Goal: Communication & Community: Answer question/provide support

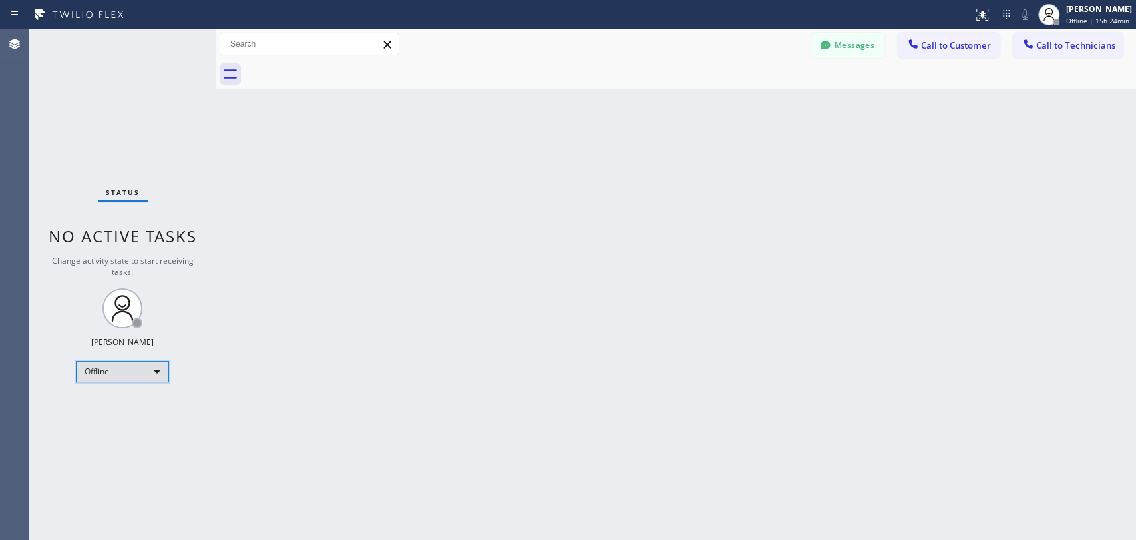
click at [129, 372] on div "Offline" at bounding box center [122, 371] width 93 height 21
click at [144, 404] on li "Available" at bounding box center [122, 405] width 91 height 16
click at [1022, 45] on span "Call to Technicians" at bounding box center [1075, 45] width 79 height 12
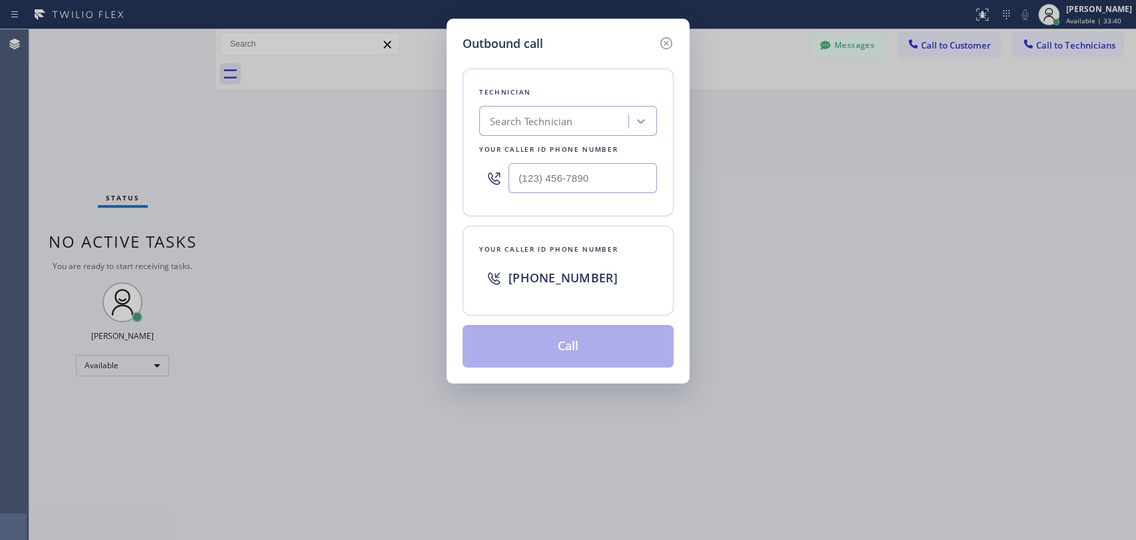
click at [575, 118] on div "Search Technician" at bounding box center [555, 121] width 145 height 23
type input "[PERSON_NAME]"
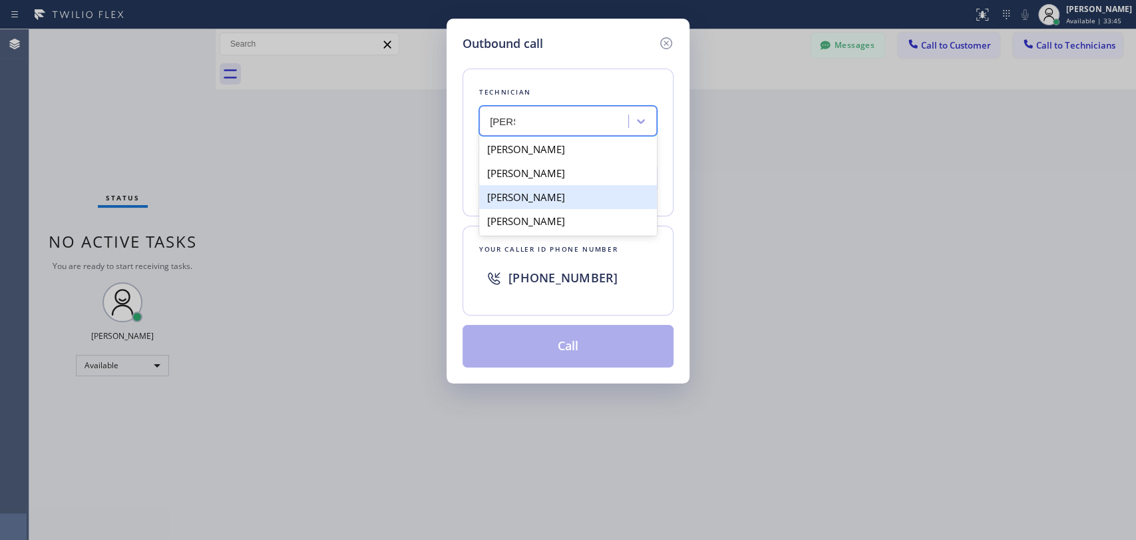
click at [579, 206] on div "[PERSON_NAME]" at bounding box center [568, 197] width 178 height 24
type input "[PHONE_NUMBER]"
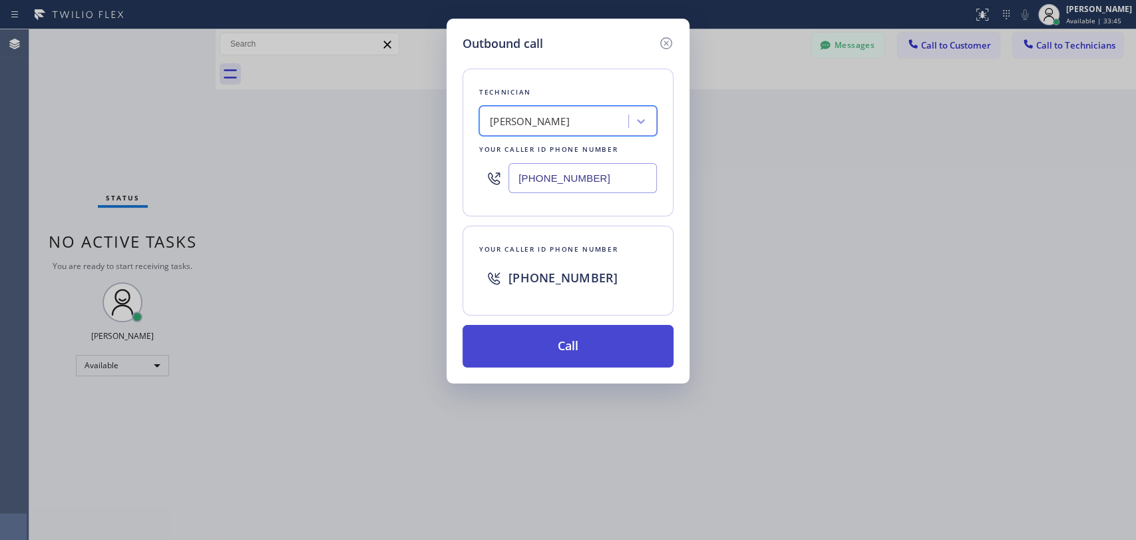
click at [606, 353] on button "Call" at bounding box center [568, 346] width 211 height 43
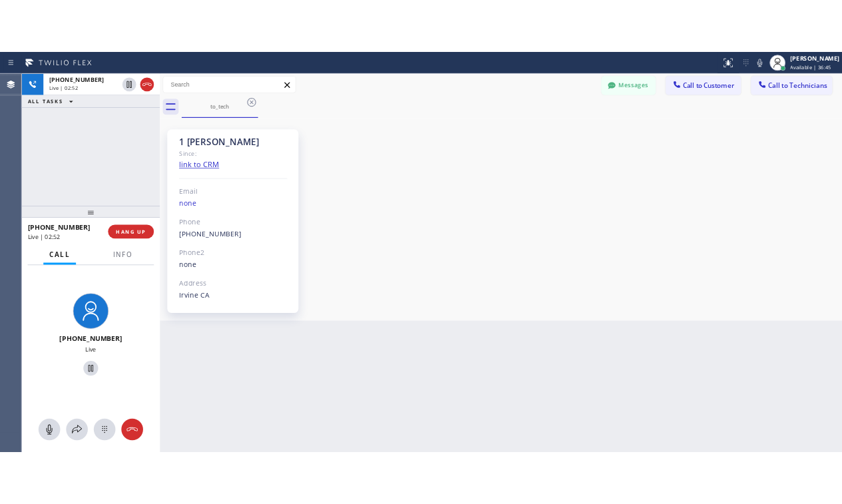
scroll to position [7141, 0]
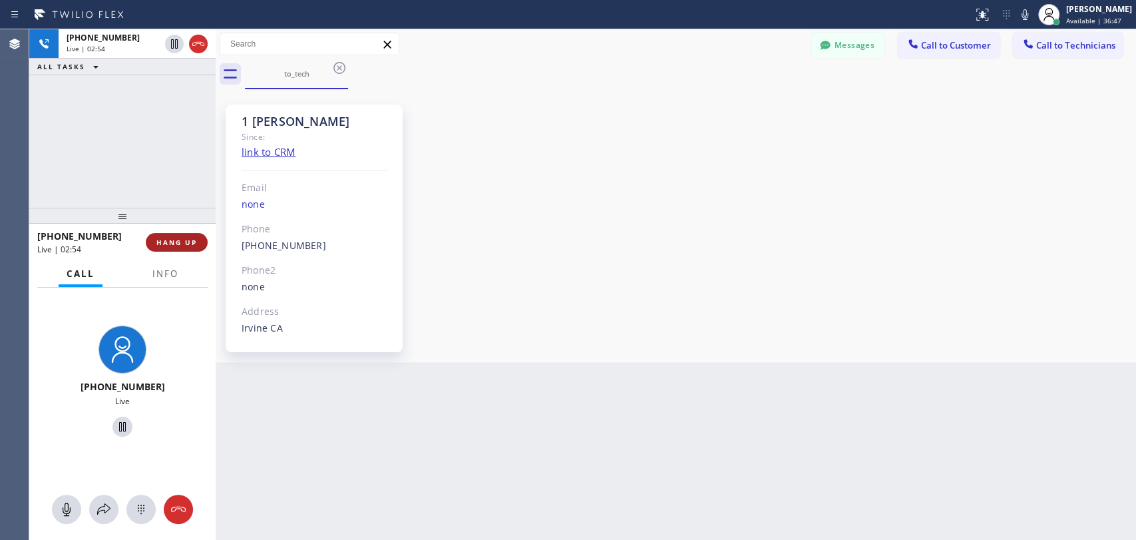
click at [183, 242] on span "HANG UP" at bounding box center [176, 242] width 41 height 9
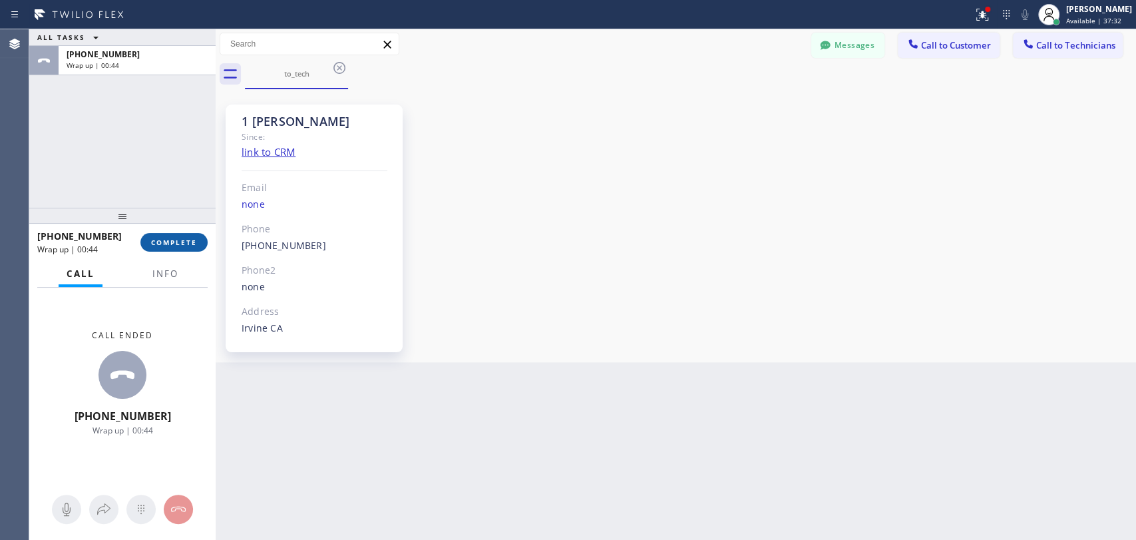
click at [173, 246] on button "COMPLETE" at bounding box center [173, 242] width 67 height 19
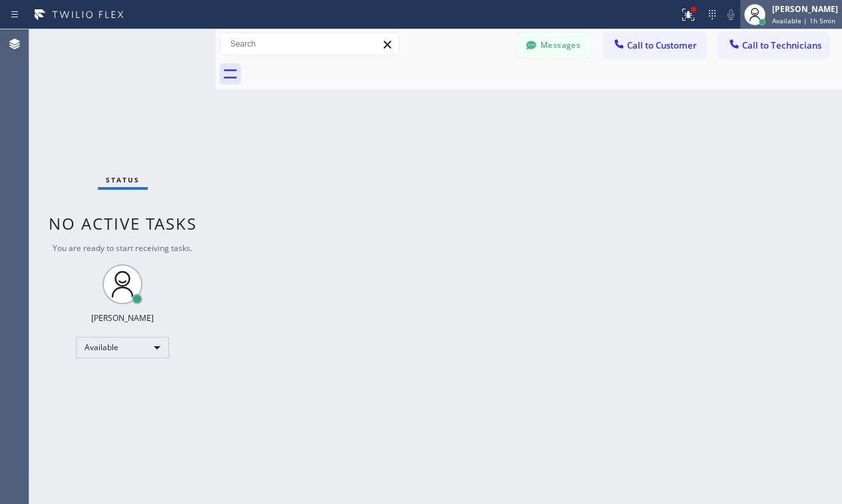
scroll to position [7487, 0]
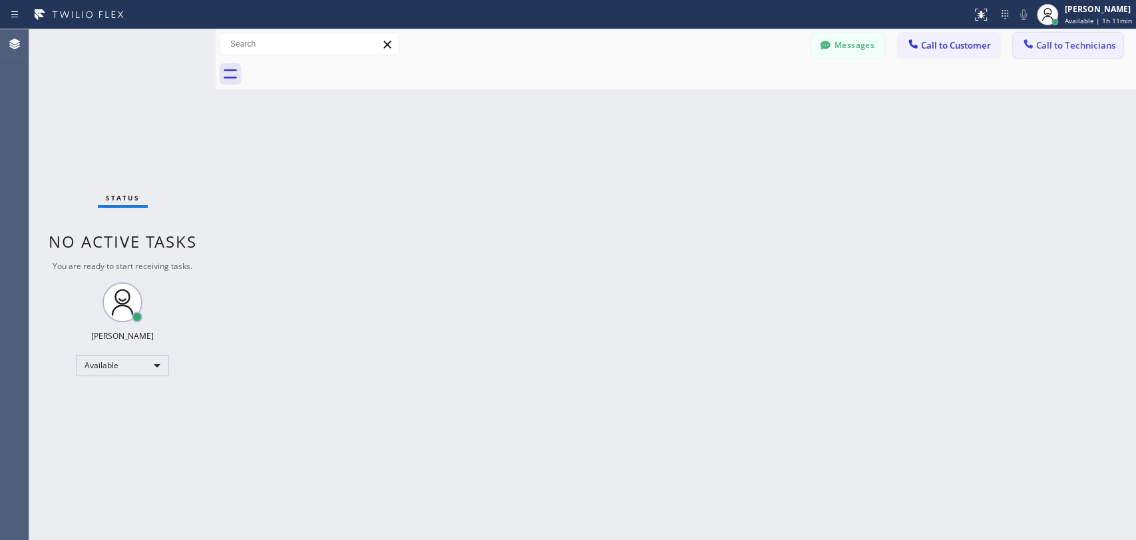
click at [1068, 39] on span "Call to Technicians" at bounding box center [1075, 45] width 79 height 12
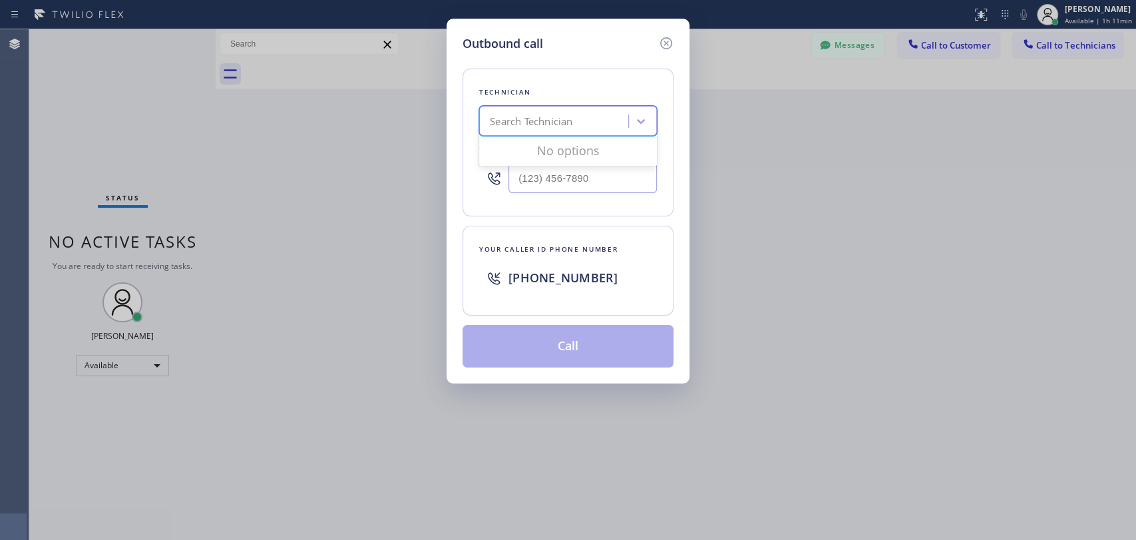
click at [586, 111] on div "Search Technician" at bounding box center [555, 121] width 145 height 23
type input "ferna"
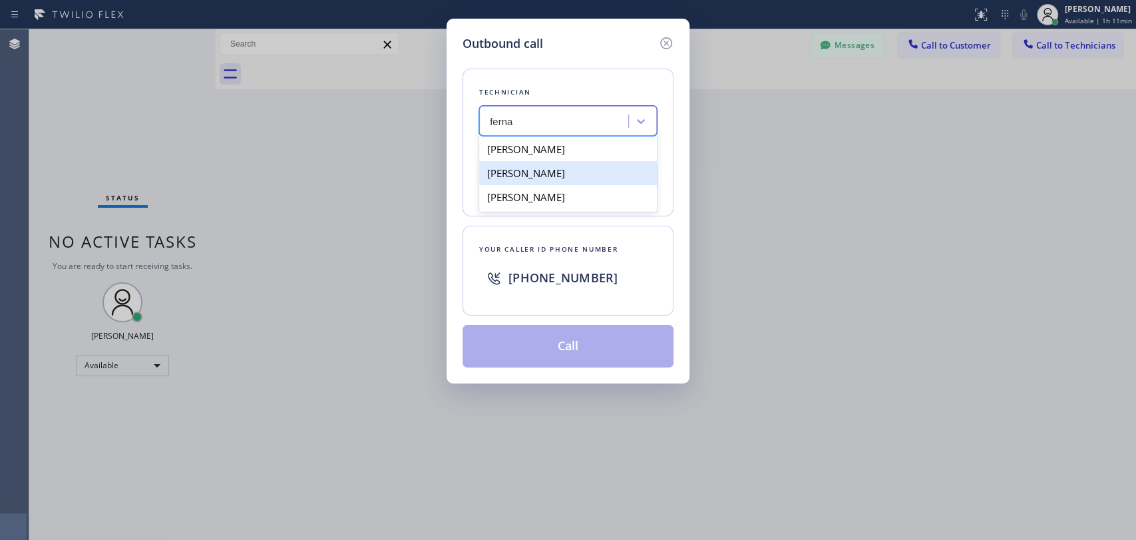
click at [586, 172] on div "[PERSON_NAME]" at bounding box center [568, 173] width 178 height 24
type input "[PHONE_NUMBER]"
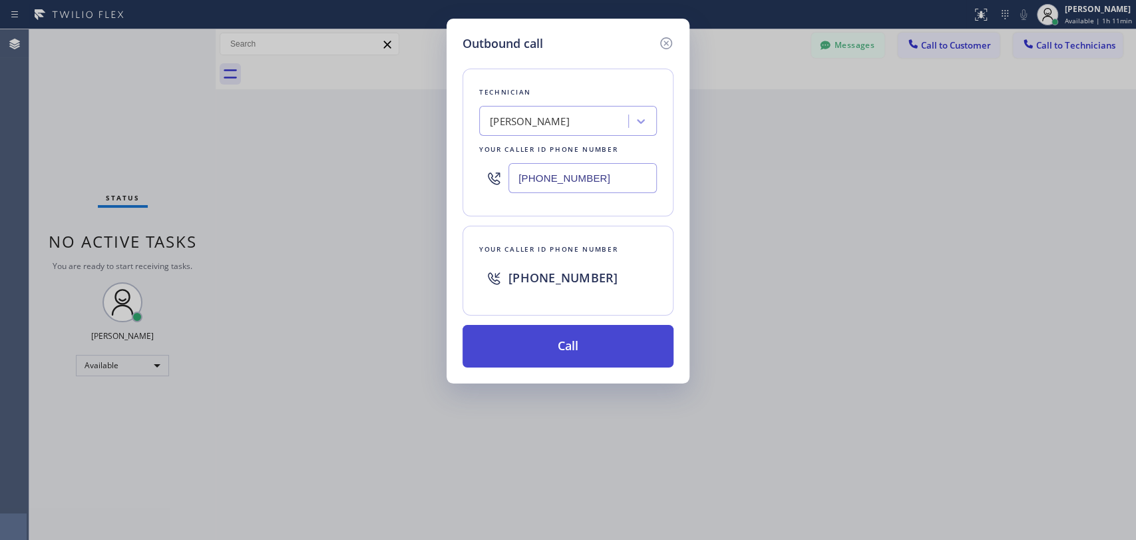
click at [580, 335] on button "Call" at bounding box center [568, 346] width 211 height 43
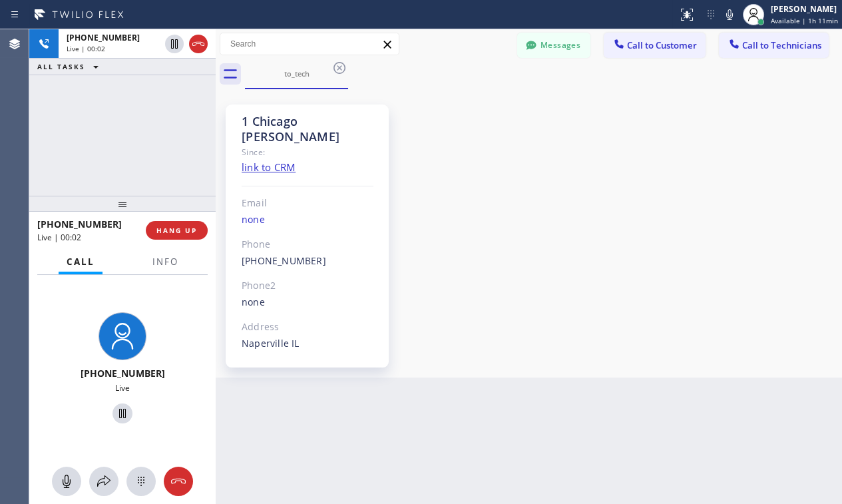
click at [676, 215] on div "1 Chicago [PERSON_NAME] Since: link to CRM Email none Phone [PHONE_NUMBER] Outb…" at bounding box center [529, 234] width 620 height 282
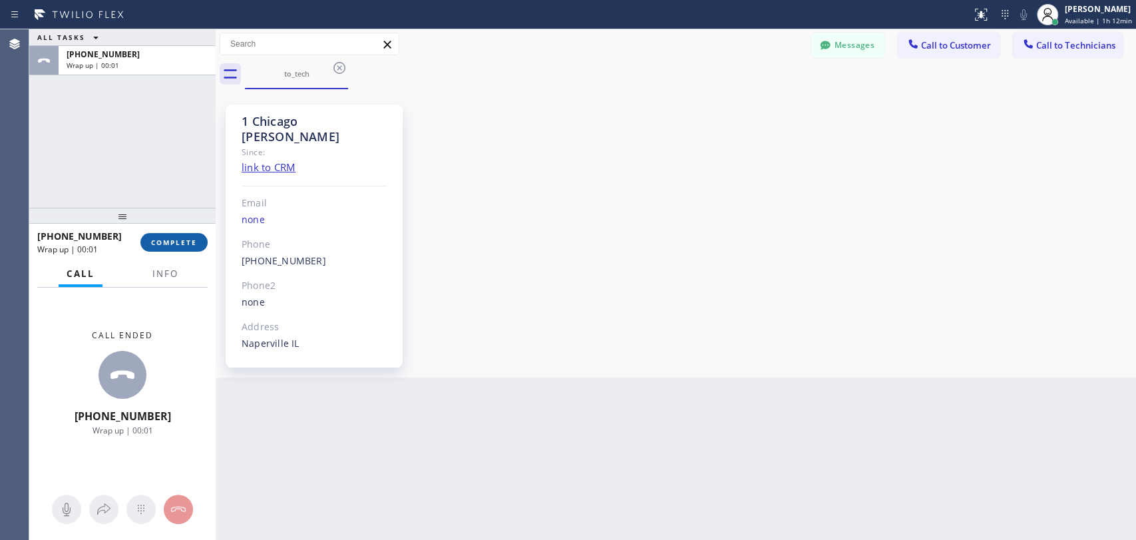
click at [166, 246] on span "COMPLETE" at bounding box center [174, 242] width 46 height 9
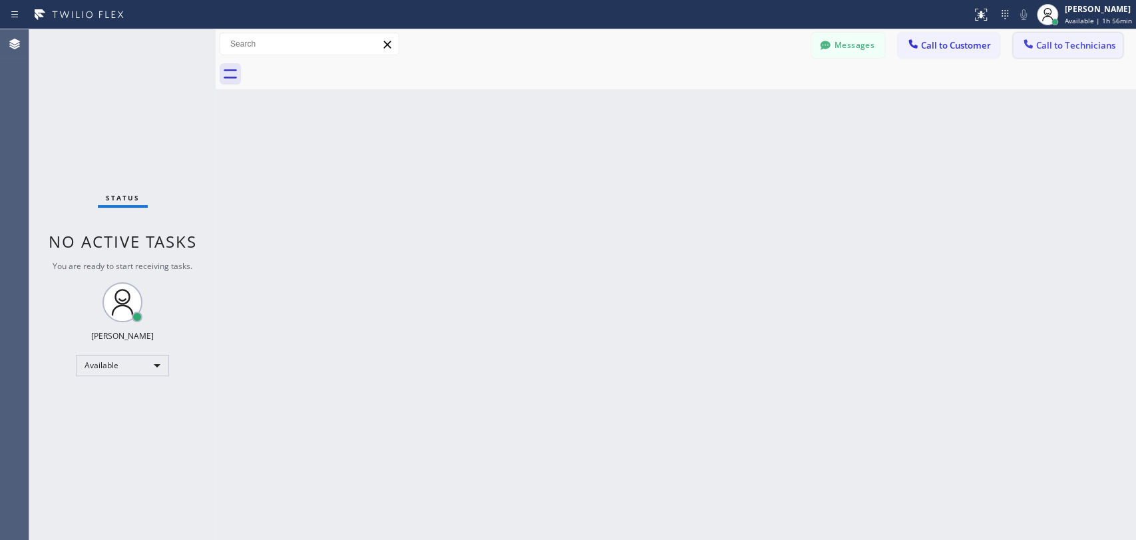
click at [1086, 43] on span "Call to Technicians" at bounding box center [1075, 45] width 79 height 12
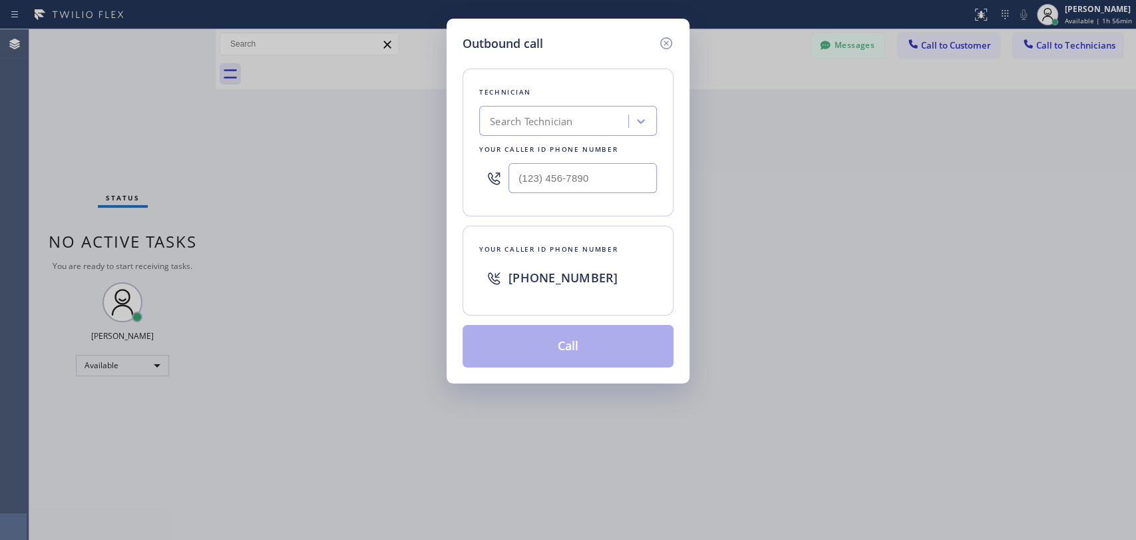
click at [554, 138] on div "Technician Search Technician Your caller id phone number" at bounding box center [568, 143] width 211 height 148
click at [554, 128] on div "Search Technician" at bounding box center [531, 121] width 83 height 15
type input "[PERSON_NAME]"
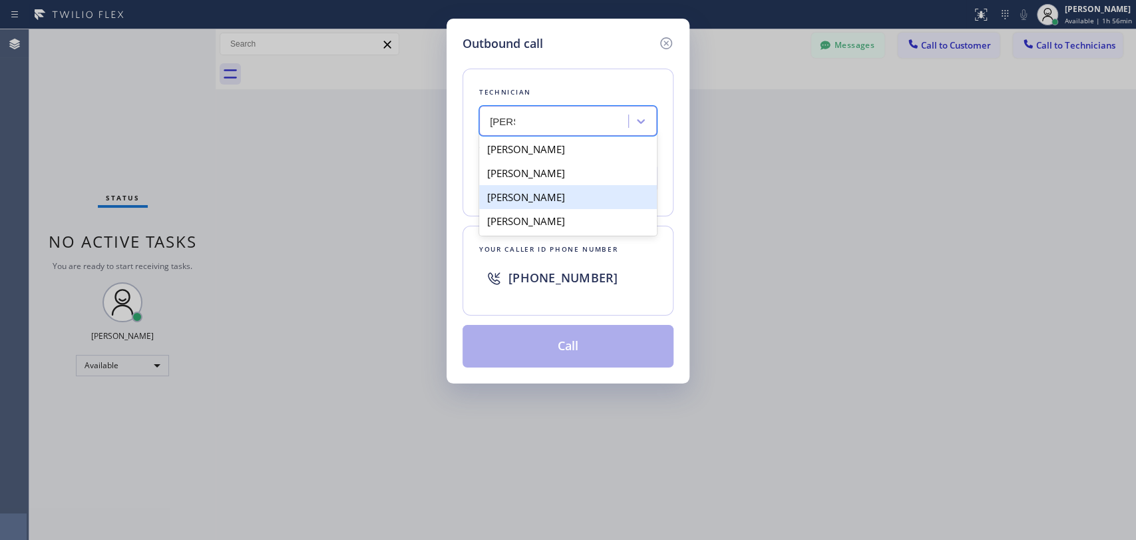
click at [574, 204] on div "[PERSON_NAME]" at bounding box center [568, 197] width 178 height 24
type input "[PHONE_NUMBER]"
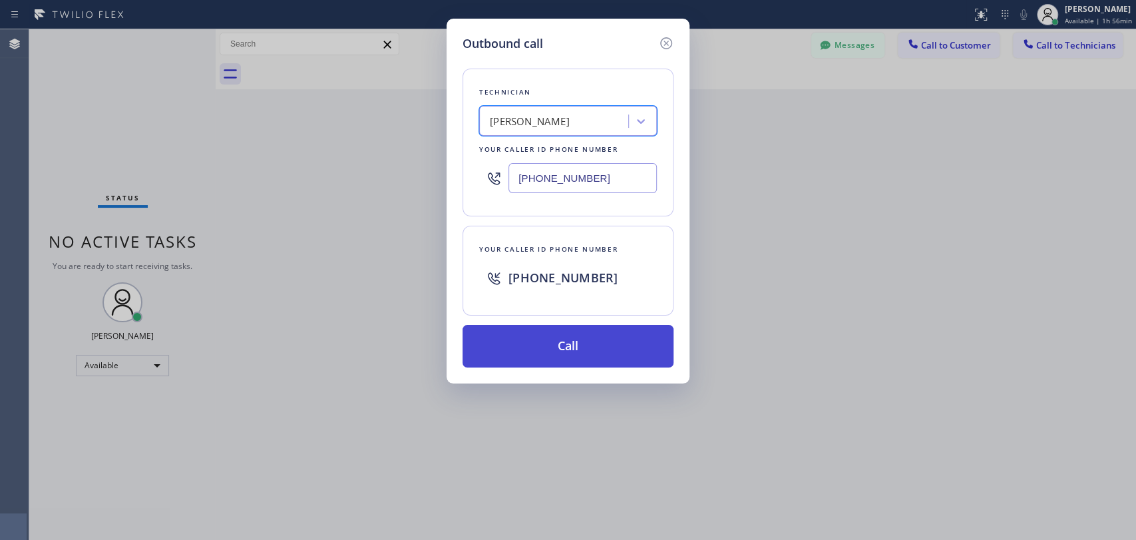
click at [537, 345] on button "Call" at bounding box center [568, 346] width 211 height 43
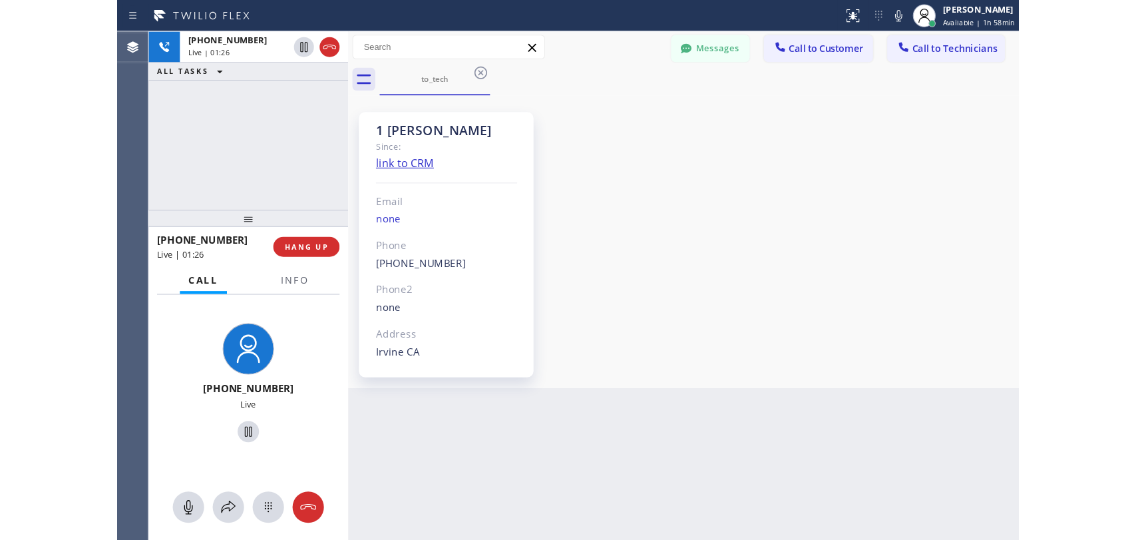
scroll to position [7487, 0]
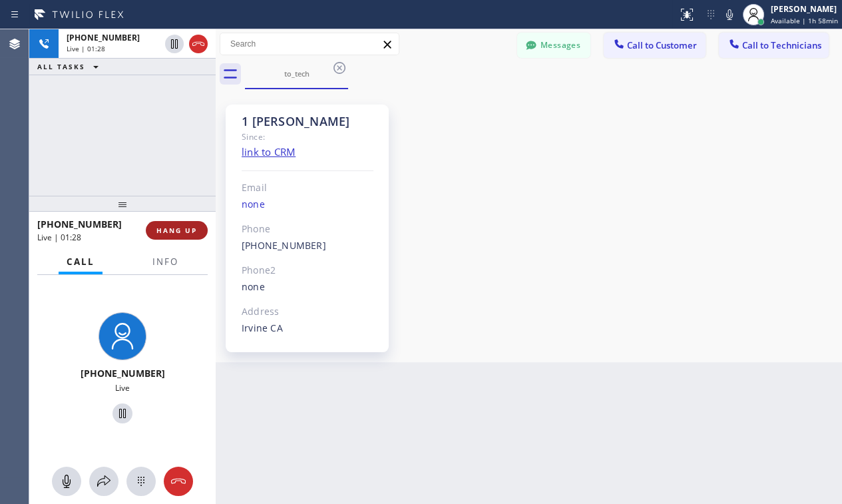
click at [170, 230] on span "HANG UP" at bounding box center [176, 230] width 41 height 9
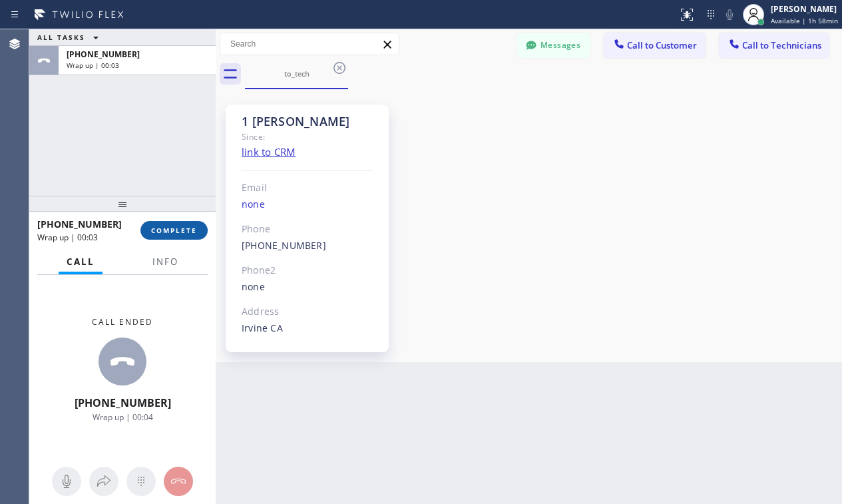
click at [172, 236] on button "COMPLETE" at bounding box center [173, 230] width 67 height 19
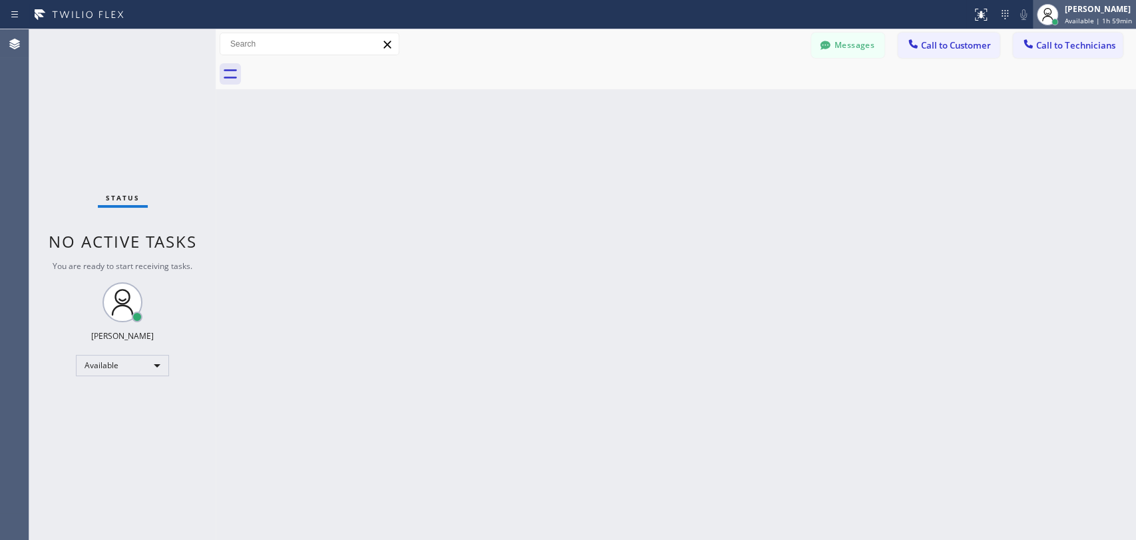
scroll to position [7141, 0]
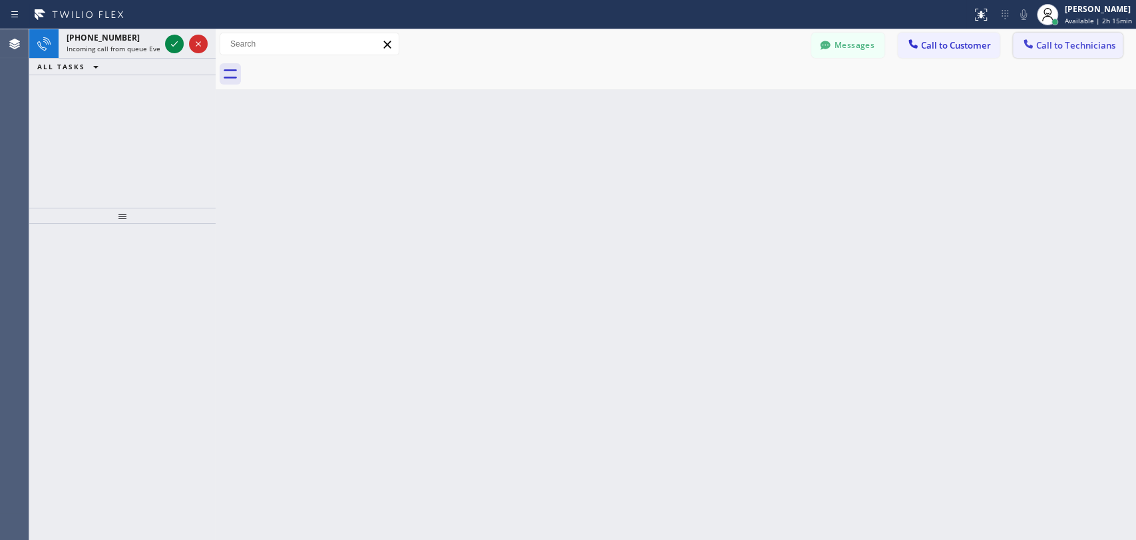
click at [1076, 53] on button "Call to Technicians" at bounding box center [1068, 45] width 110 height 25
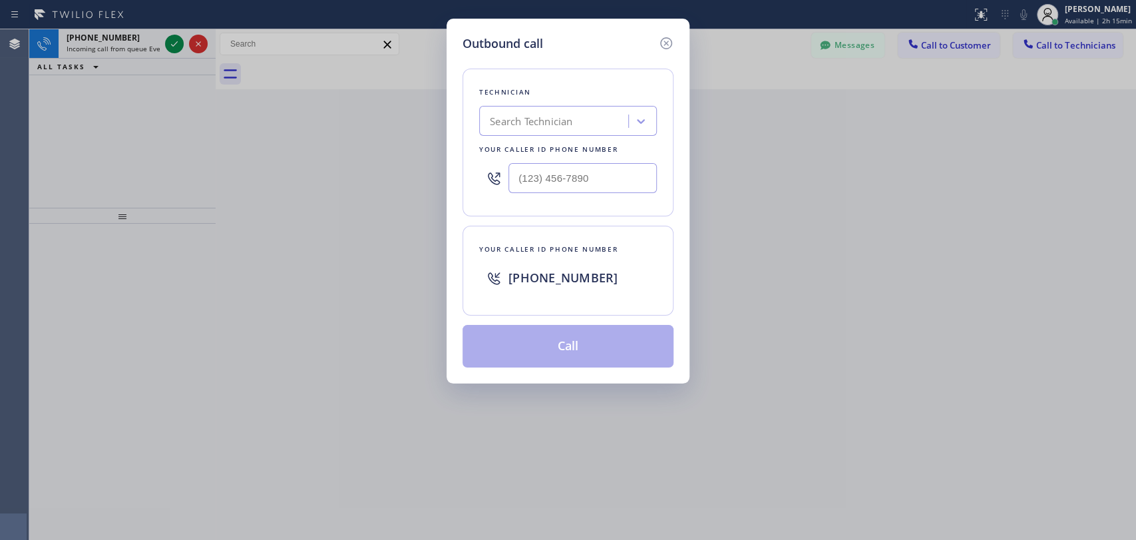
click at [547, 127] on div "Search Technician" at bounding box center [531, 121] width 83 height 15
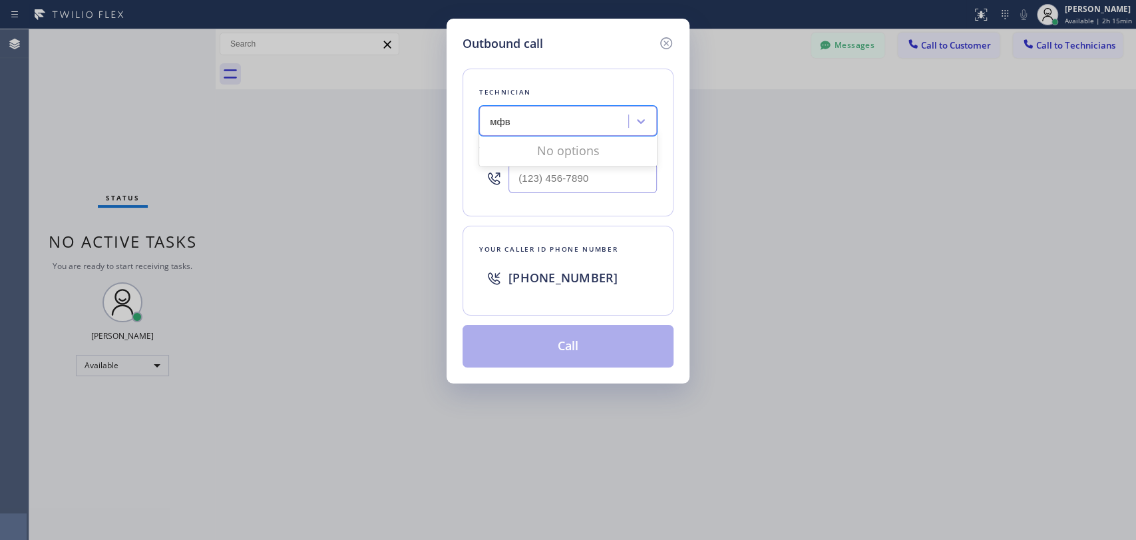
click at [500, 124] on input "мфв" at bounding box center [501, 121] width 22 height 11
drag, startPoint x: 489, startPoint y: 122, endPoint x: 576, endPoint y: 122, distance: 86.5
click at [576, 122] on div "мфв мфв" at bounding box center [555, 121] width 145 height 23
type input "vadim"
click at [552, 148] on div "Vadim Kartunov" at bounding box center [568, 149] width 178 height 24
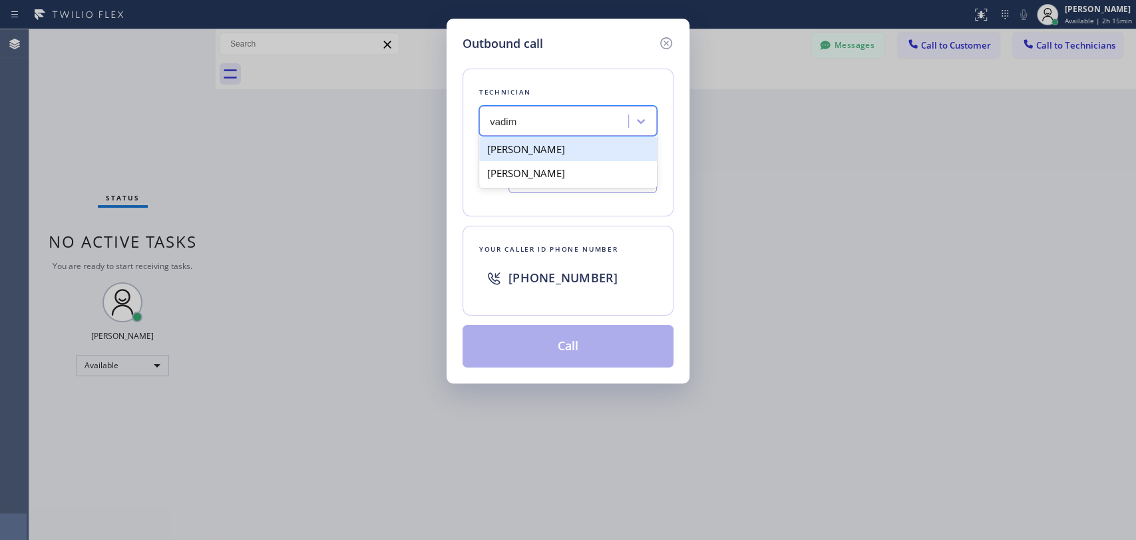
type input "(818) 309-0098"
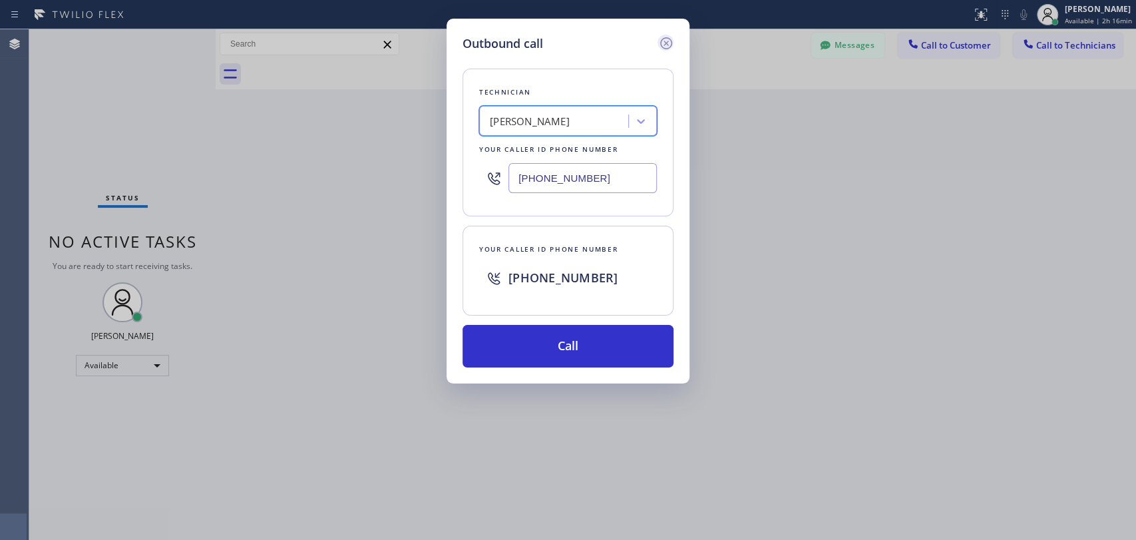
click at [665, 49] on icon at bounding box center [666, 43] width 12 height 12
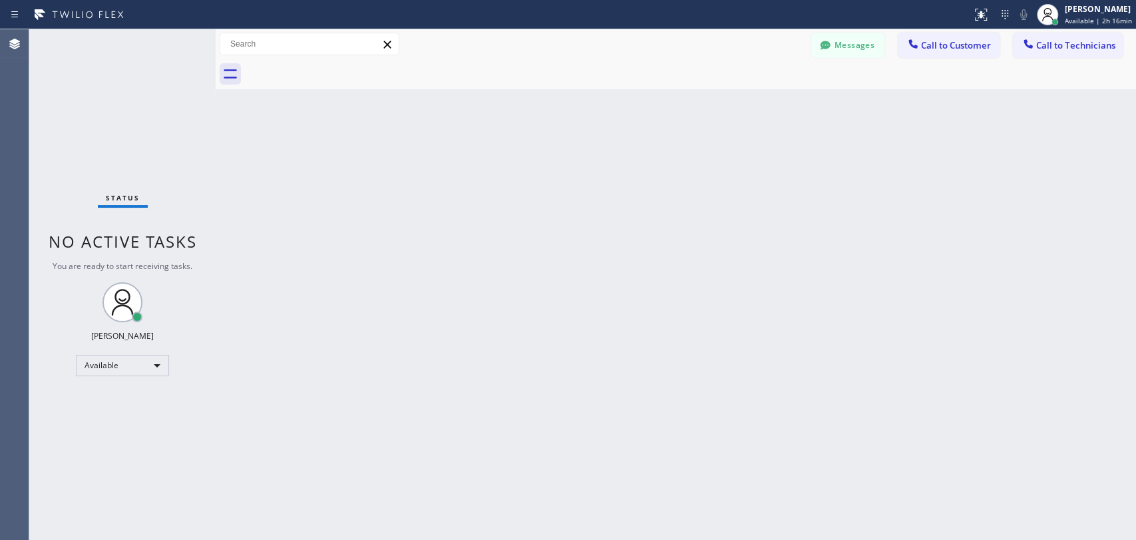
click at [1028, 43] on icon at bounding box center [1028, 43] width 13 height 13
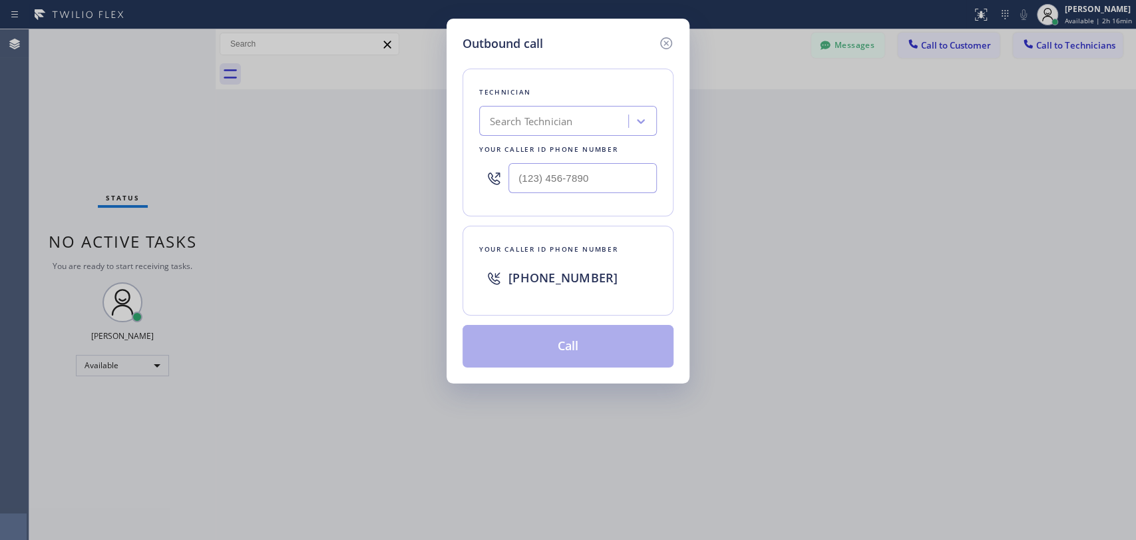
click at [558, 122] on div "Search Technician" at bounding box center [531, 121] width 83 height 15
type input "vadim"
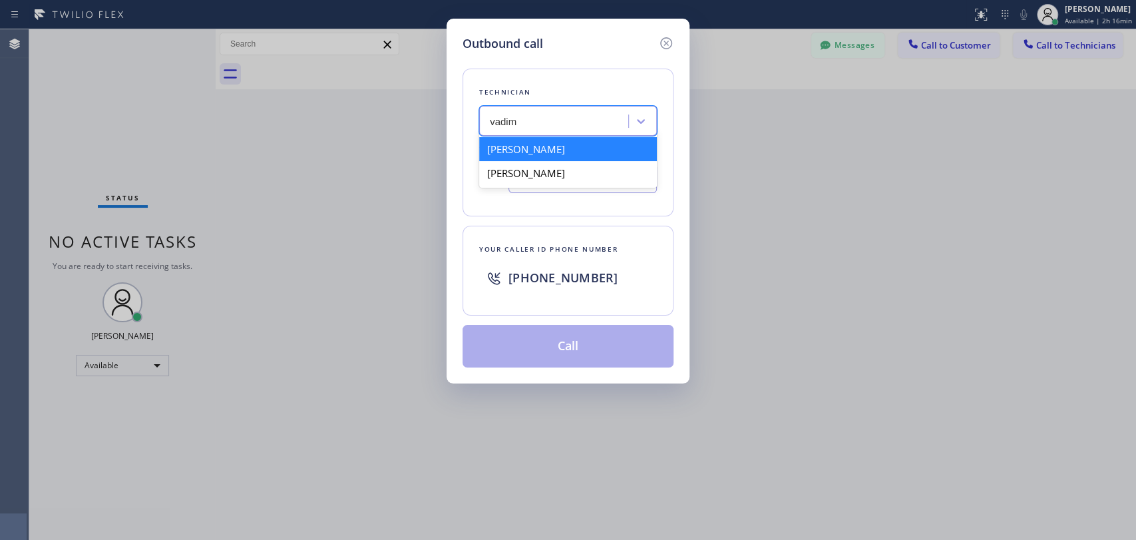
click at [563, 146] on div "Vadim Kartunov" at bounding box center [568, 149] width 178 height 24
type input "(818) 309-0098"
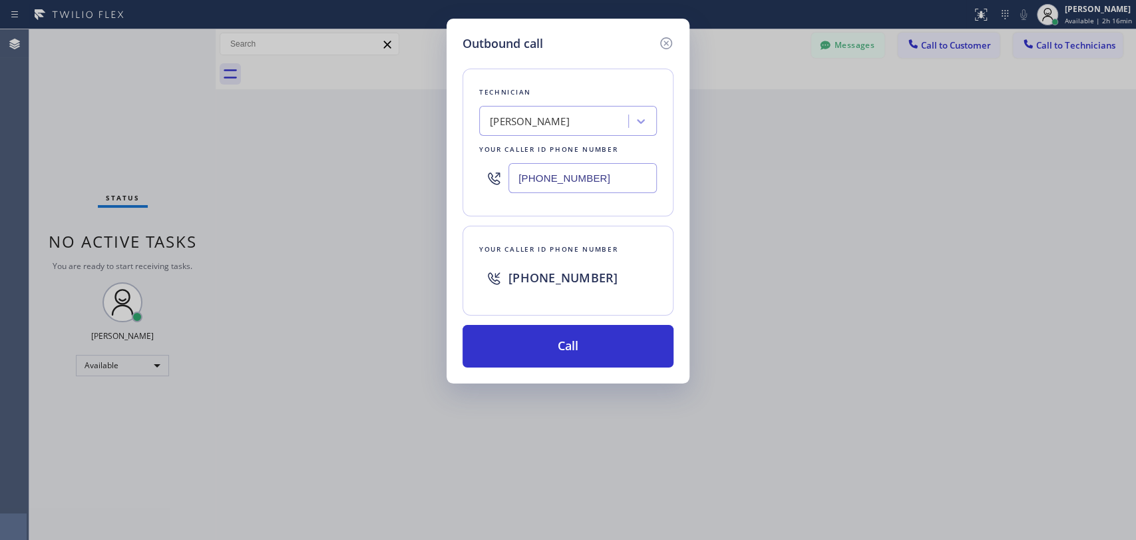
click at [570, 177] on input "(818) 309-0098" at bounding box center [583, 178] width 148 height 30
click at [550, 352] on button "Call" at bounding box center [568, 346] width 211 height 43
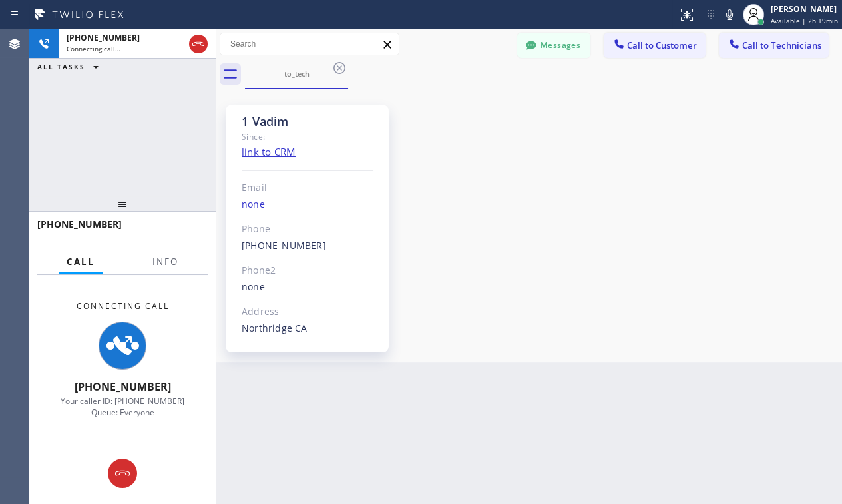
click at [668, 268] on div "1 Vadim Since: link to CRM Email none Phone (818) 309-0098 Outbound call Techni…" at bounding box center [529, 226] width 620 height 266
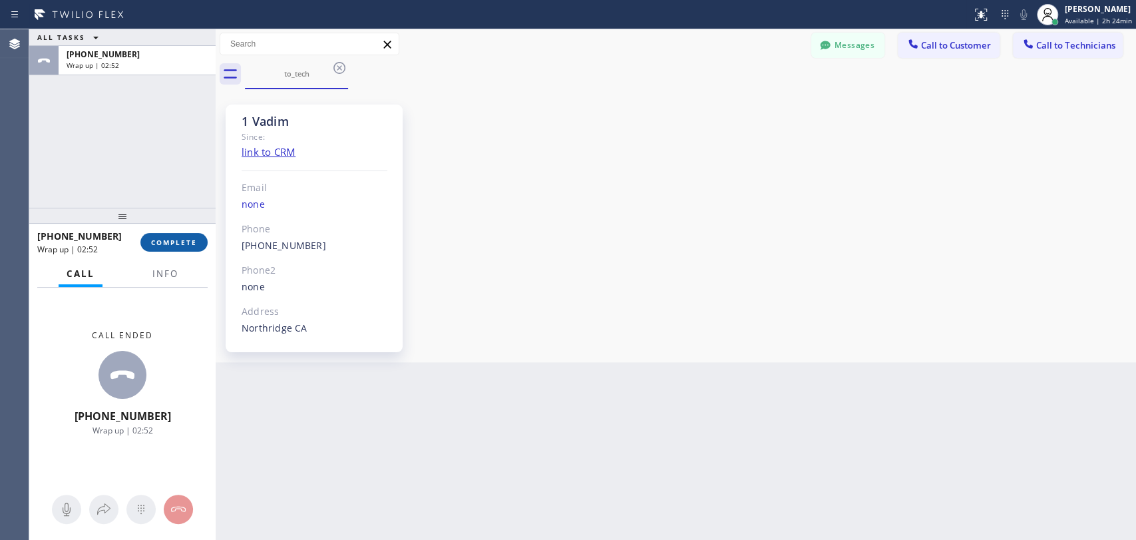
click at [192, 245] on span "COMPLETE" at bounding box center [174, 242] width 46 height 9
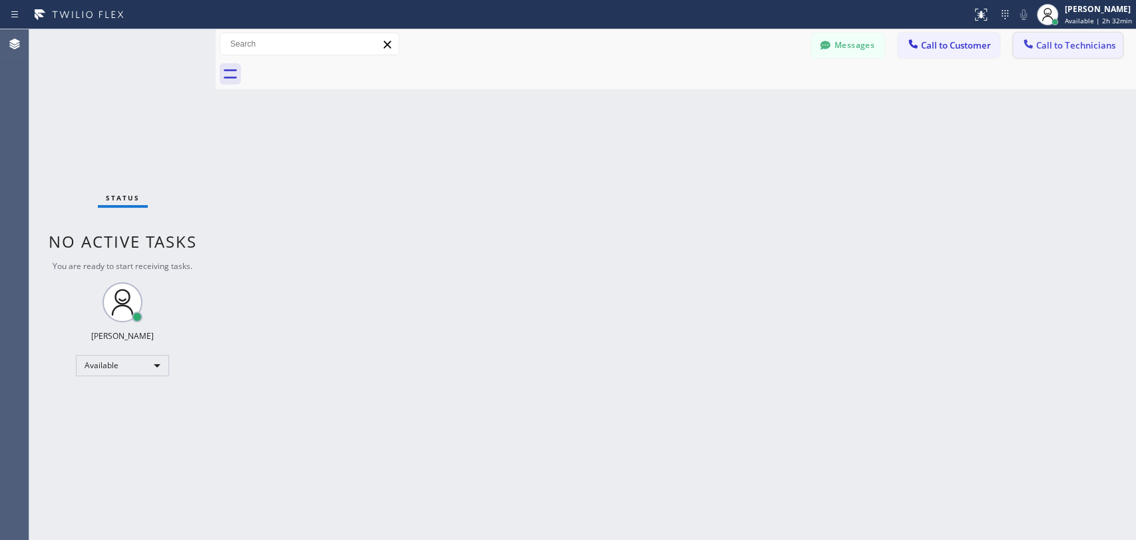
click at [1054, 45] on span "Call to Technicians" at bounding box center [1075, 45] width 79 height 12
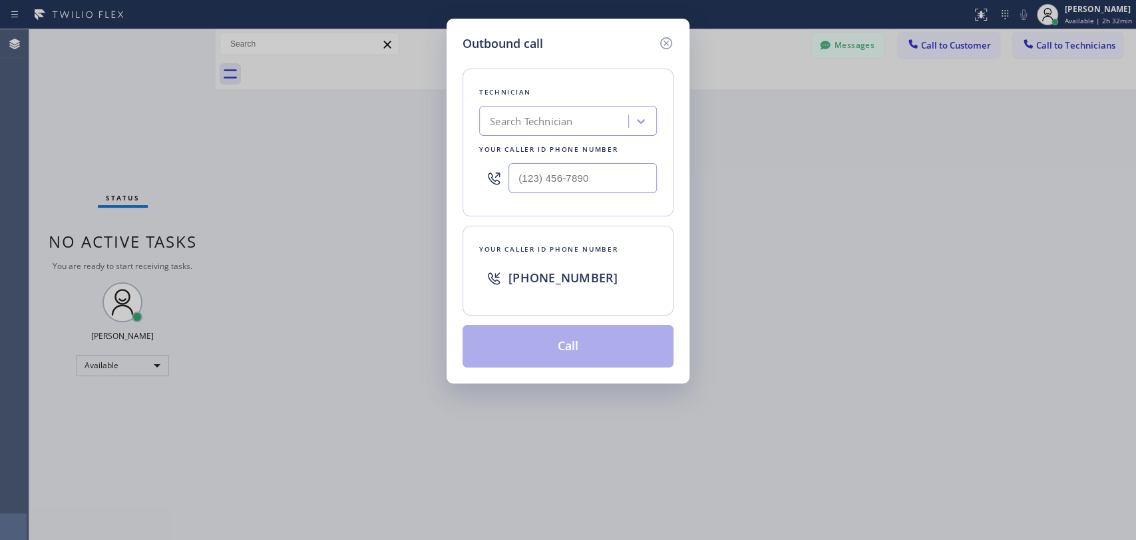
click at [547, 120] on div "Search Technician" at bounding box center [531, 121] width 83 height 15
type input "vadim"
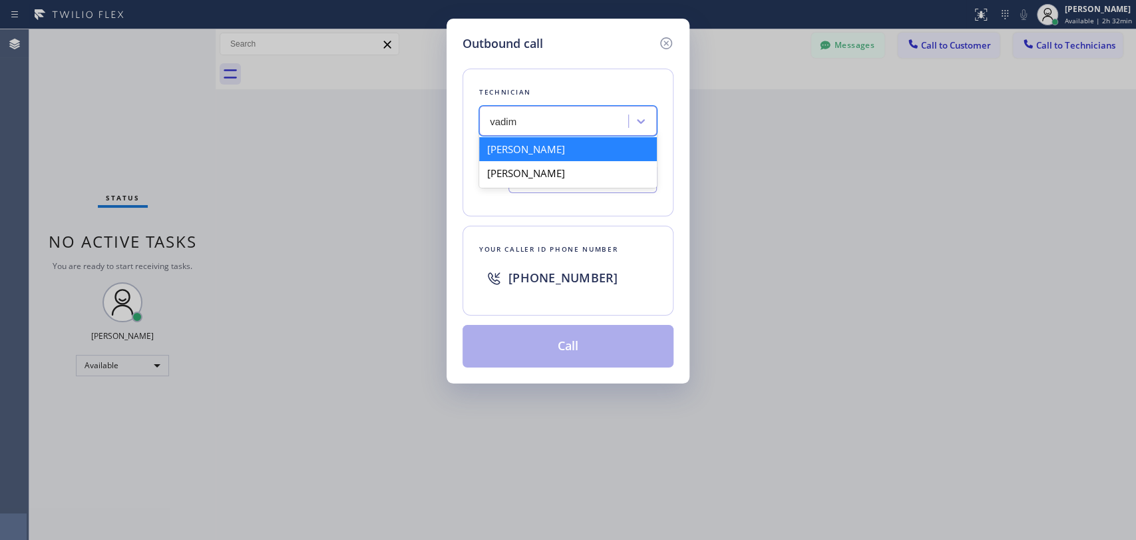
click at [570, 152] on div "Vadim Kartunov" at bounding box center [568, 149] width 178 height 24
type input "(818) 309-0098"
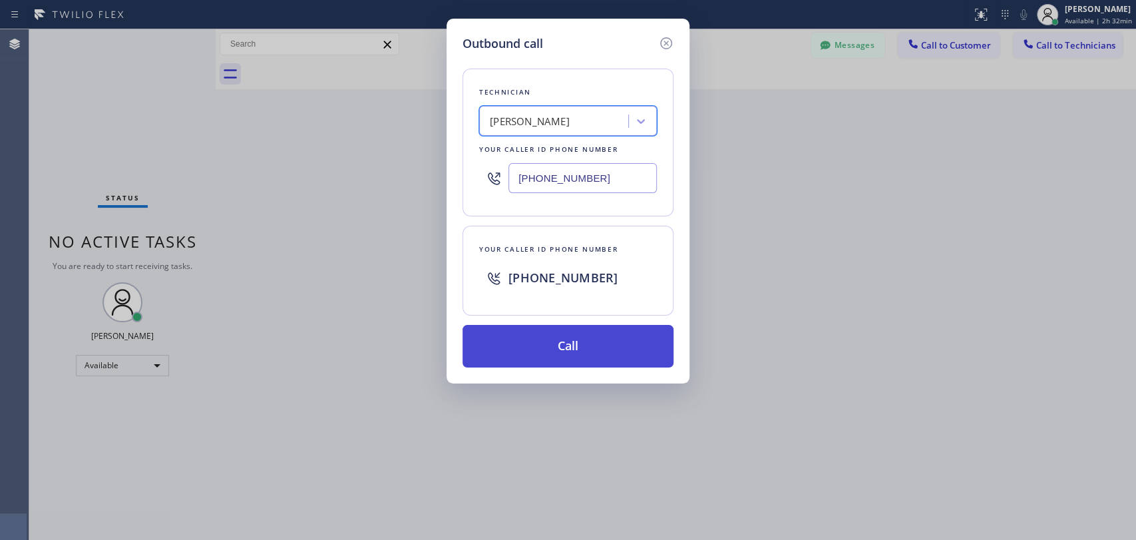
click at [588, 343] on button "Call" at bounding box center [568, 346] width 211 height 43
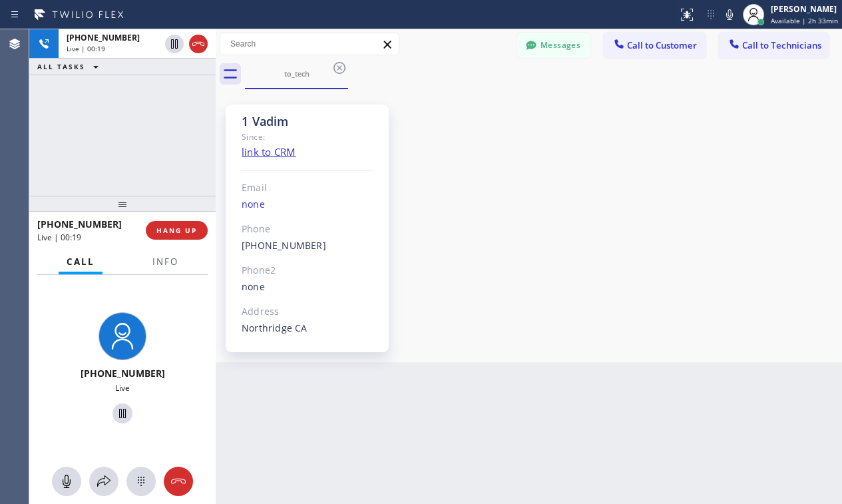
click at [626, 177] on div "1 Vadim Since: link to CRM Email none Phone (818) 309-0098 Outbound call Techni…" at bounding box center [529, 226] width 620 height 266
drag, startPoint x: 714, startPoint y: 218, endPoint x: 692, endPoint y: 198, distance: 29.2
click at [714, 218] on div "1 Vadim Since: link to CRM Email none Phone (818) 309-0098 Outbound call Techni…" at bounding box center [529, 226] width 620 height 266
drag, startPoint x: 646, startPoint y: 233, endPoint x: 644, endPoint y: 198, distance: 34.7
click at [646, 232] on div "1 Vadim Since: link to CRM Email none Phone (818) 309-0098 Outbound call Techni…" at bounding box center [529, 226] width 620 height 266
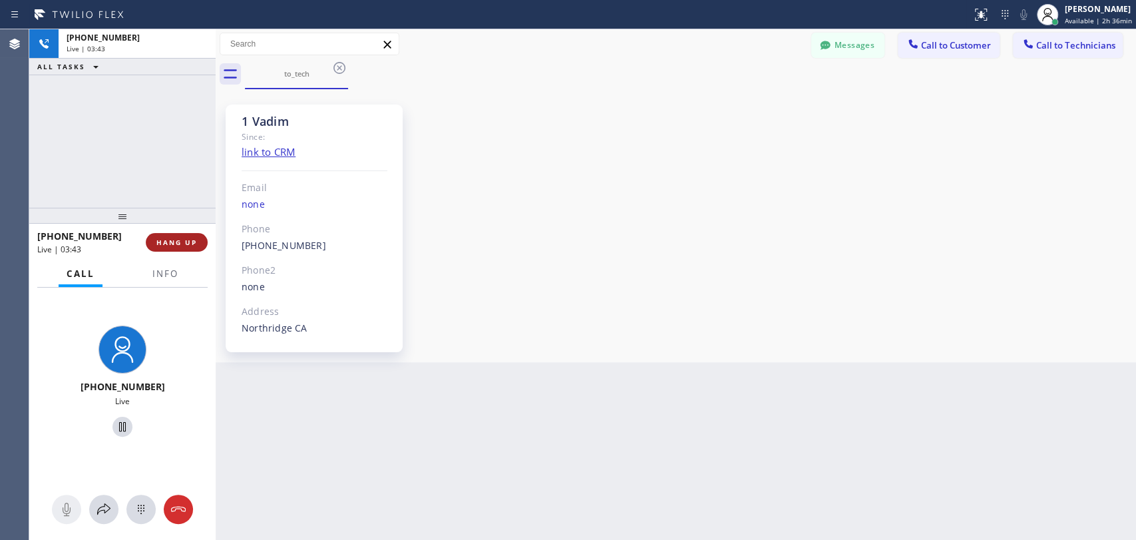
click at [190, 240] on span "HANG UP" at bounding box center [176, 242] width 41 height 9
